Goal: Check status

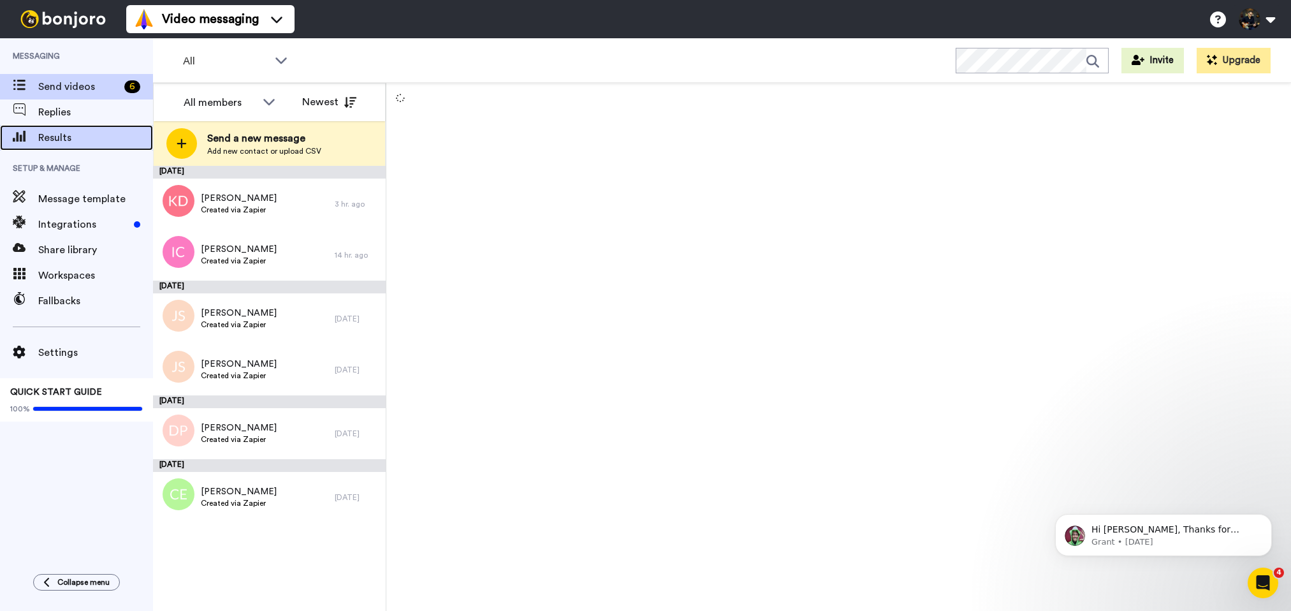
click at [59, 138] on span "Results" at bounding box center [95, 137] width 115 height 15
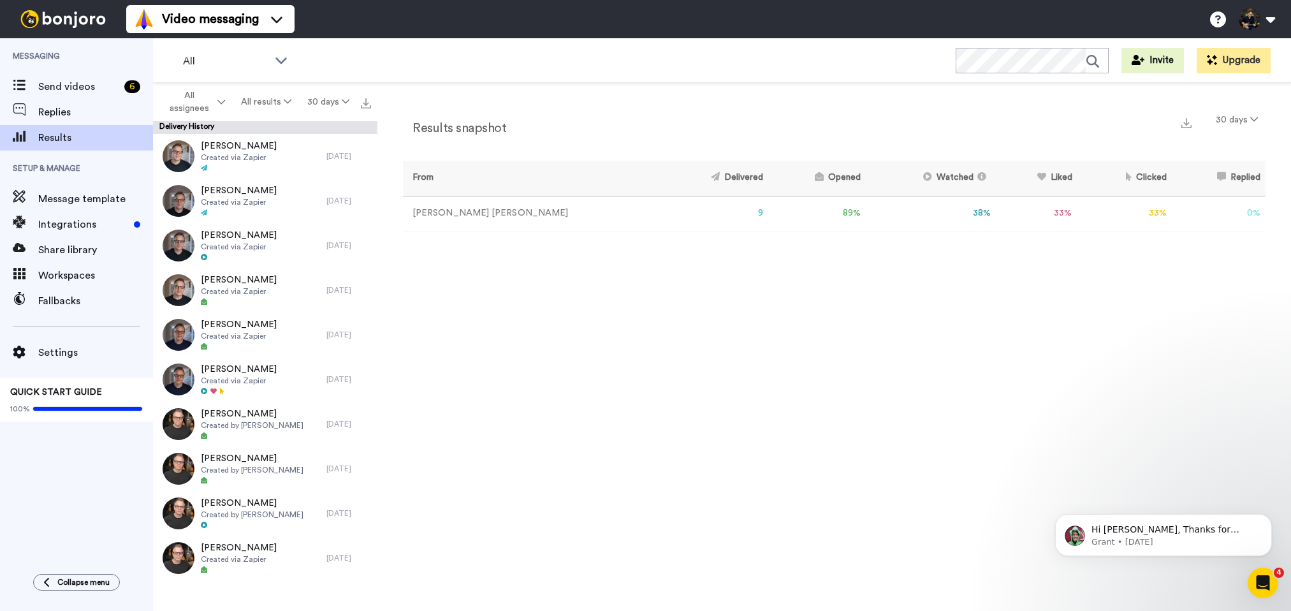
click at [730, 400] on div "Results snapshot 30 days From Delivered Opened Watched Liked Clicked Replied Fa…" at bounding box center [833, 350] width 913 height 534
click at [732, 335] on div "Results snapshot 30 days From Delivered Opened Watched Liked Clicked Replied Fa…" at bounding box center [833, 350] width 913 height 534
click at [994, 284] on div "Results snapshot 30 days From Delivered Opened Watched Liked Clicked Replied Fa…" at bounding box center [833, 350] width 913 height 534
